Goal: Obtain resource: Obtain resource

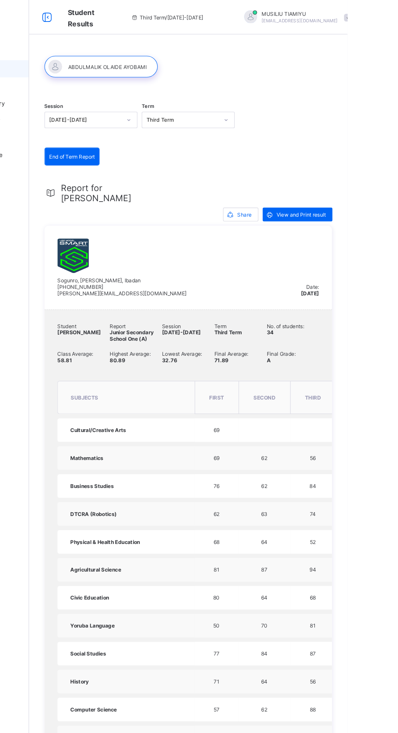
click at [157, 180] on span "Report for [PERSON_NAME]" at bounding box center [163, 181] width 72 height 19
click at [166, 174] on span "Report for [PERSON_NAME]" at bounding box center [163, 181] width 72 height 19
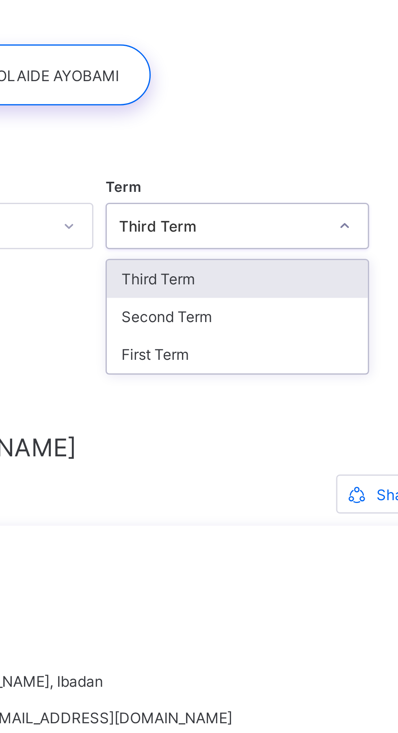
click at [228, 154] on div "First Term" at bounding box center [247, 156] width 87 height 13
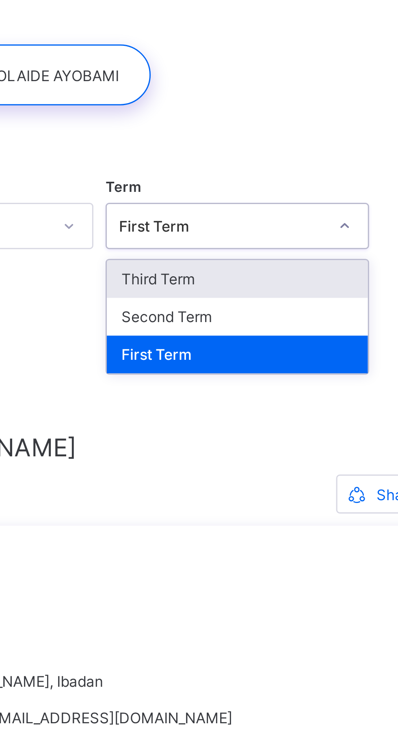
click at [230, 144] on div "Second Term" at bounding box center [247, 143] width 87 height 13
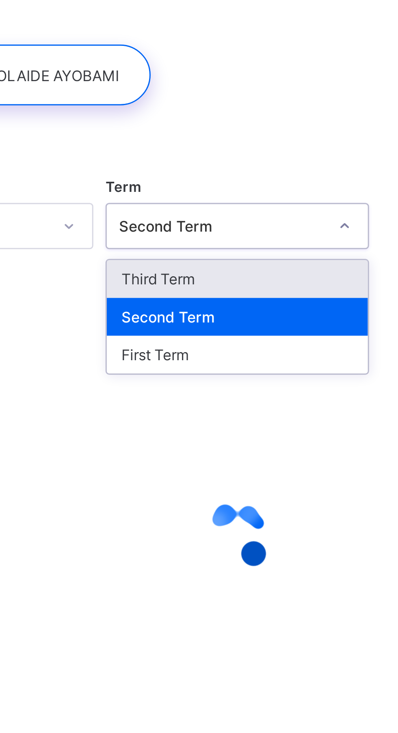
click at [243, 155] on div "First Term" at bounding box center [247, 156] width 87 height 13
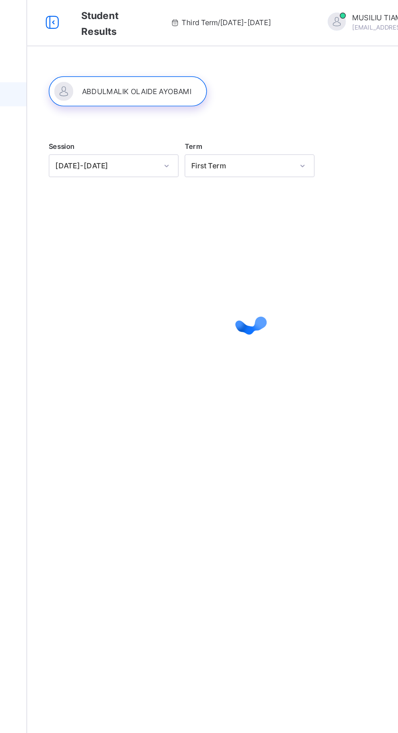
click at [198, 62] on div at bounding box center [165, 63] width 107 height 20
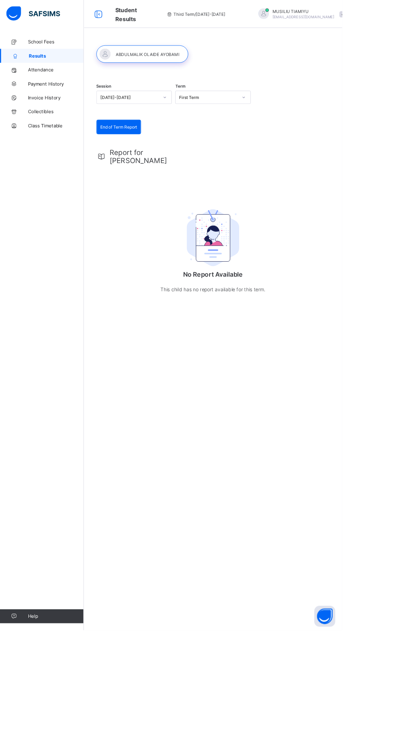
click at [49, 80] on span "Attendance" at bounding box center [64, 81] width 65 height 6
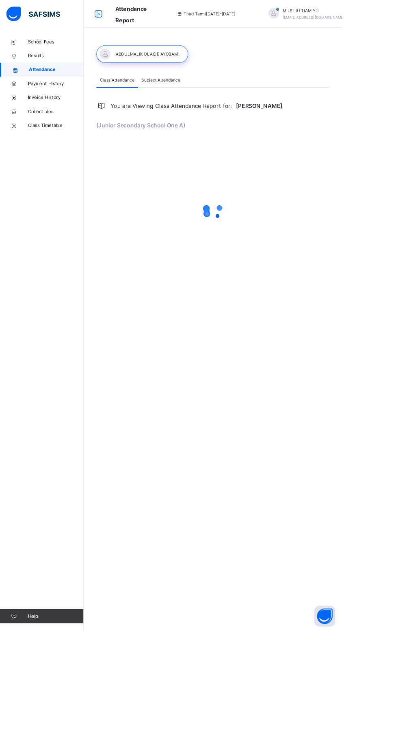
select select "****"
select select "*"
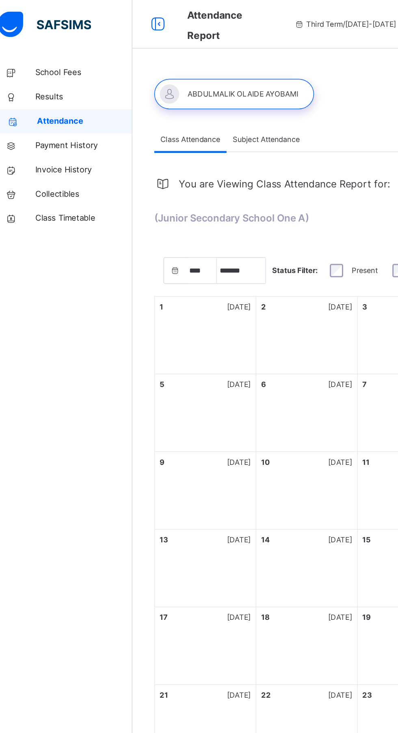
click at [50, 62] on span "Results" at bounding box center [64, 65] width 65 height 8
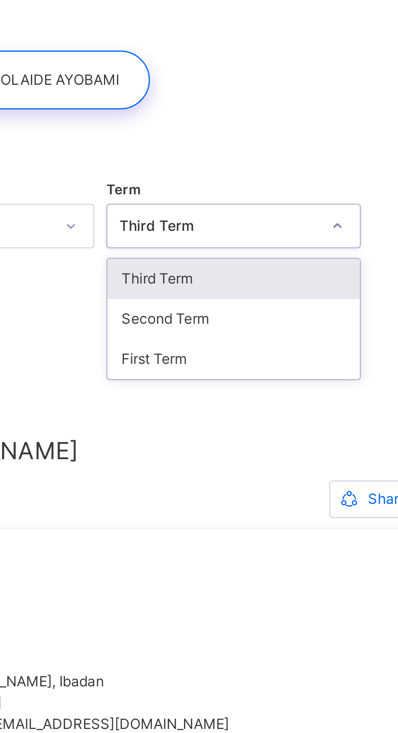
click at [232, 155] on div "First Term" at bounding box center [247, 159] width 87 height 14
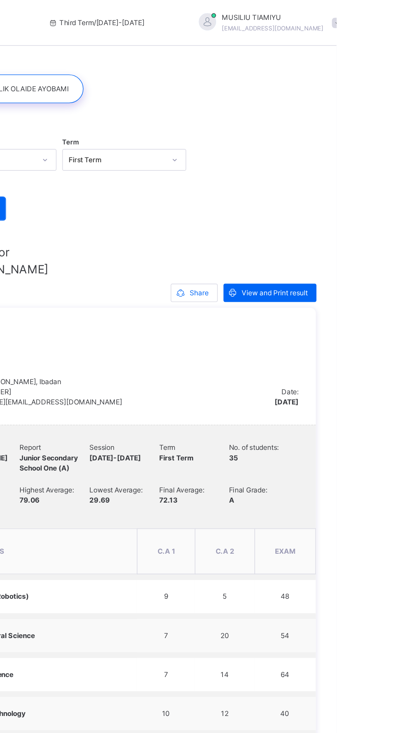
click at [350, 204] on span "View and Print result" at bounding box center [354, 207] width 47 height 7
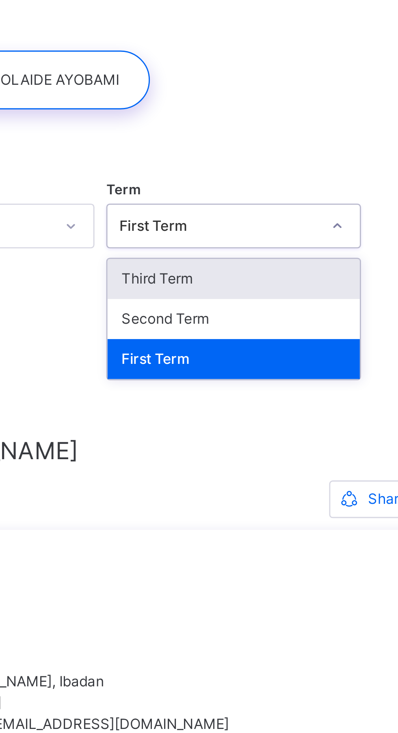
click at [236, 144] on div "Second Term" at bounding box center [247, 145] width 87 height 14
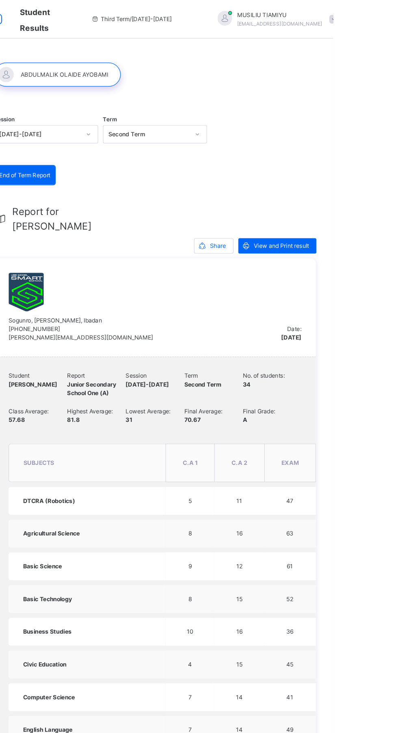
click at [348, 204] on span "View and Print result" at bounding box center [354, 207] width 47 height 7
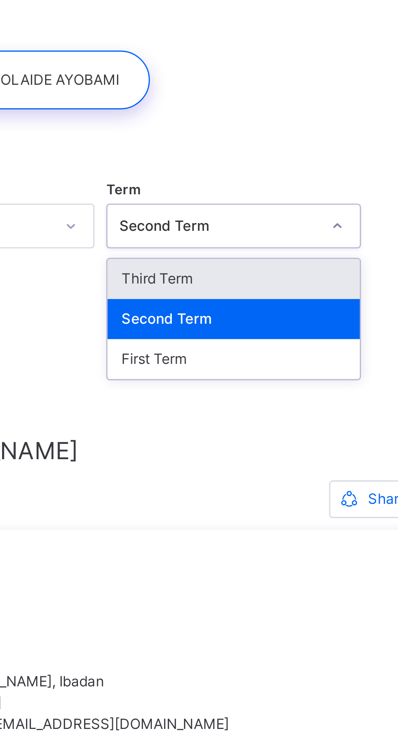
click at [232, 130] on div "Third Term" at bounding box center [247, 132] width 87 height 14
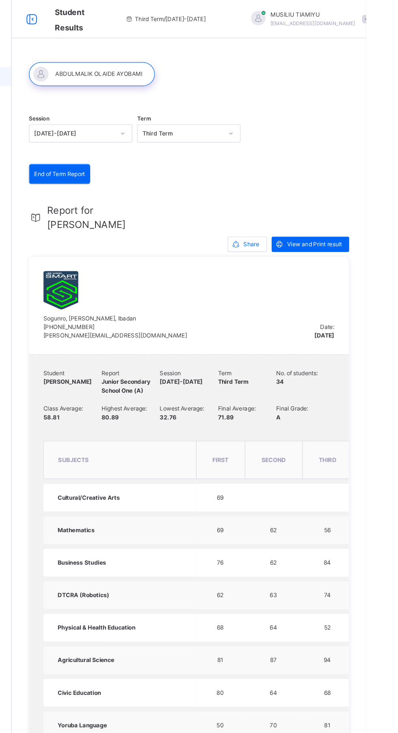
click at [348, 209] on span "View and Print result" at bounding box center [354, 207] width 47 height 7
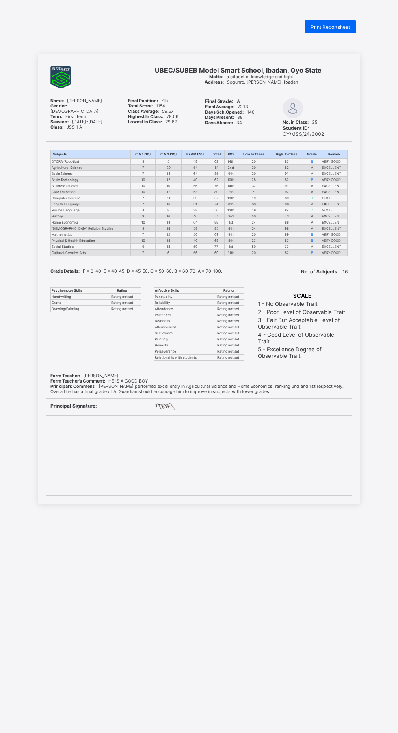
click at [333, 26] on span "Print Reportsheet" at bounding box center [329, 27] width 39 height 6
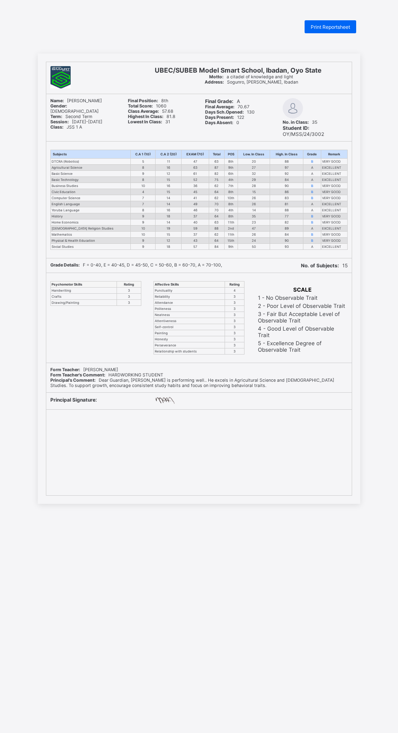
click at [336, 27] on span "Print Reportsheet" at bounding box center [329, 27] width 39 height 6
